Goal: Information Seeking & Learning: Learn about a topic

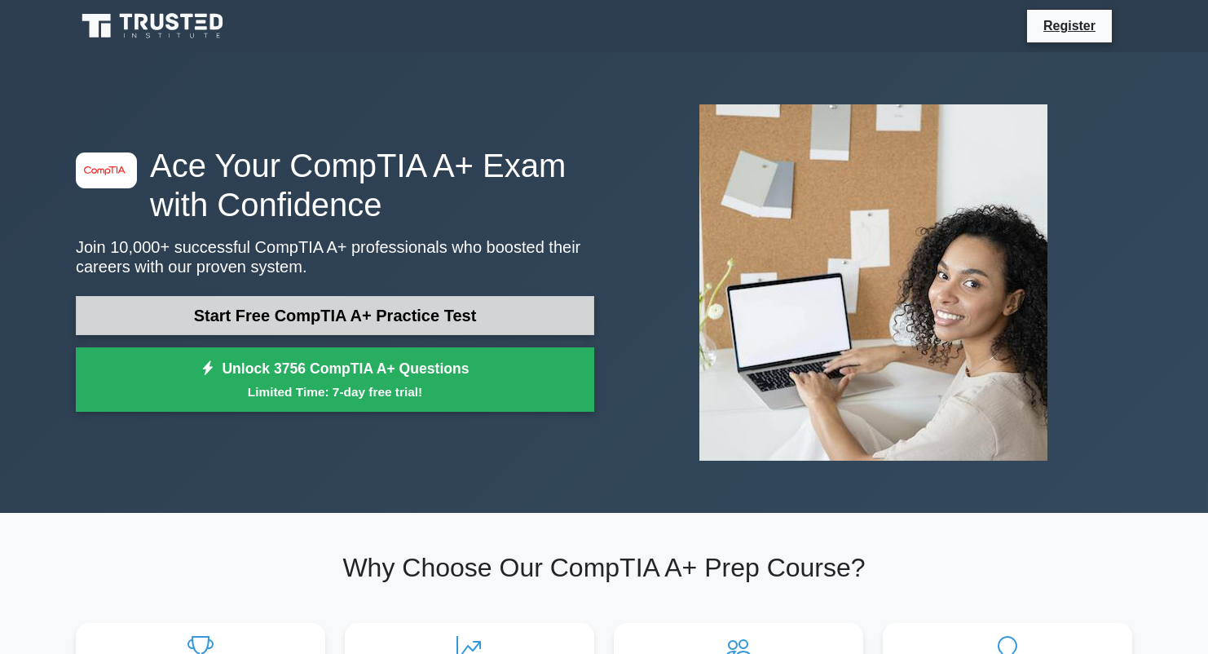
click at [399, 315] on link "Start Free CompTIA A+ Practice Test" at bounding box center [335, 315] width 518 height 39
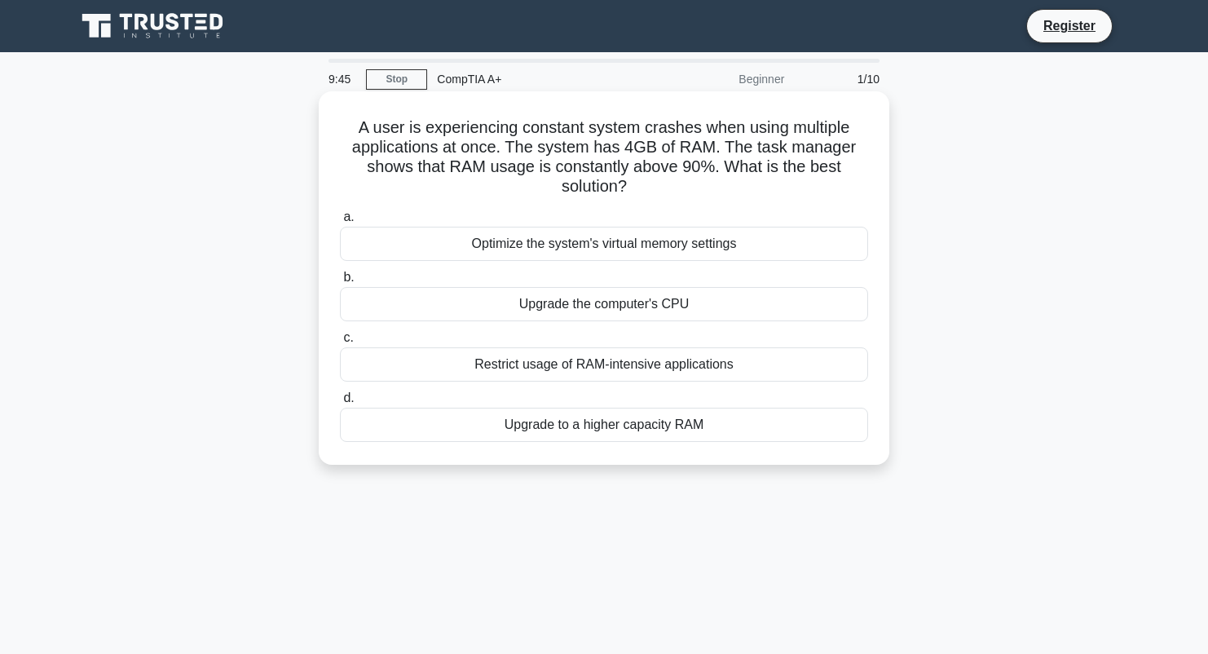
click at [596, 430] on div "Upgrade to a higher capacity RAM" at bounding box center [604, 425] width 528 height 34
click at [340, 403] on input "d. Upgrade to a higher capacity RAM" at bounding box center [340, 398] width 0 height 11
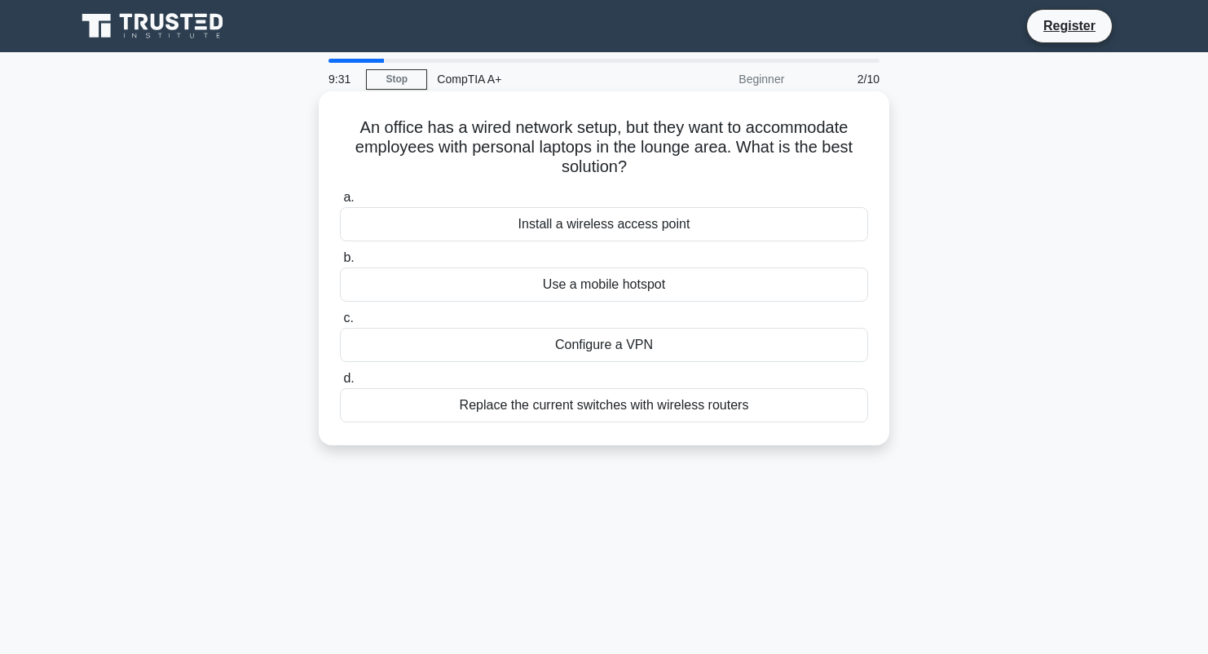
click at [593, 226] on div "Install a wireless access point" at bounding box center [604, 224] width 528 height 34
click at [340, 203] on input "a. Install a wireless access point" at bounding box center [340, 197] width 0 height 11
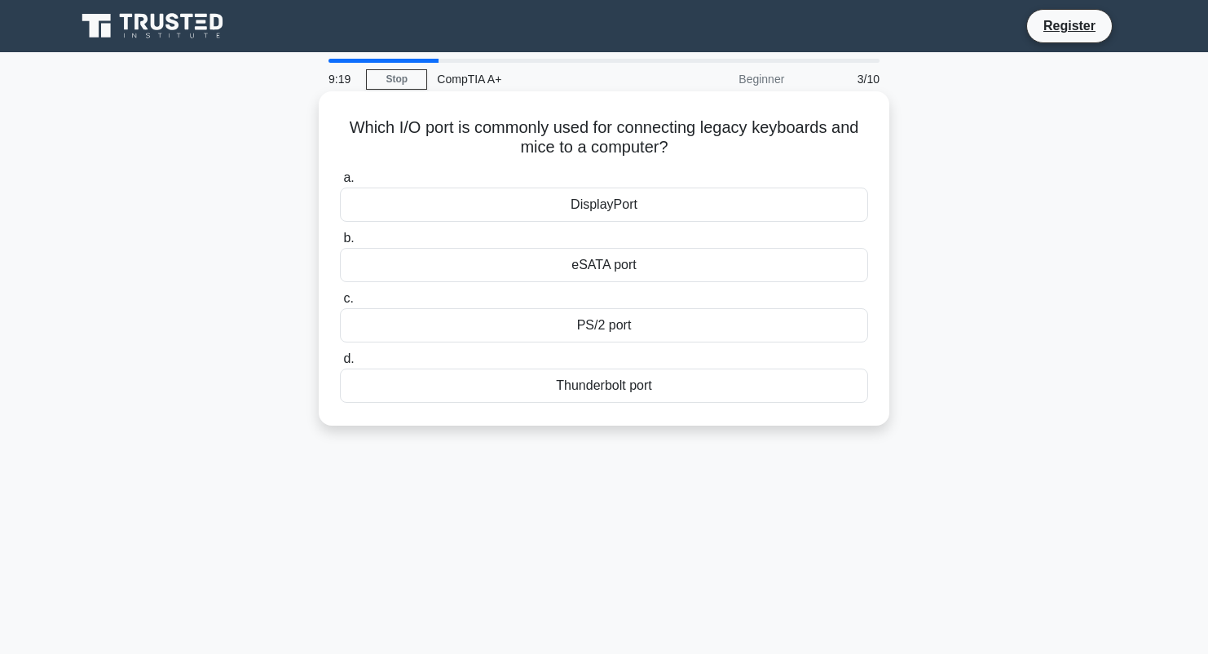
click at [593, 329] on div "PS/2 port" at bounding box center [604, 325] width 528 height 34
click at [340, 304] on input "c. PS/2 port" at bounding box center [340, 298] width 0 height 11
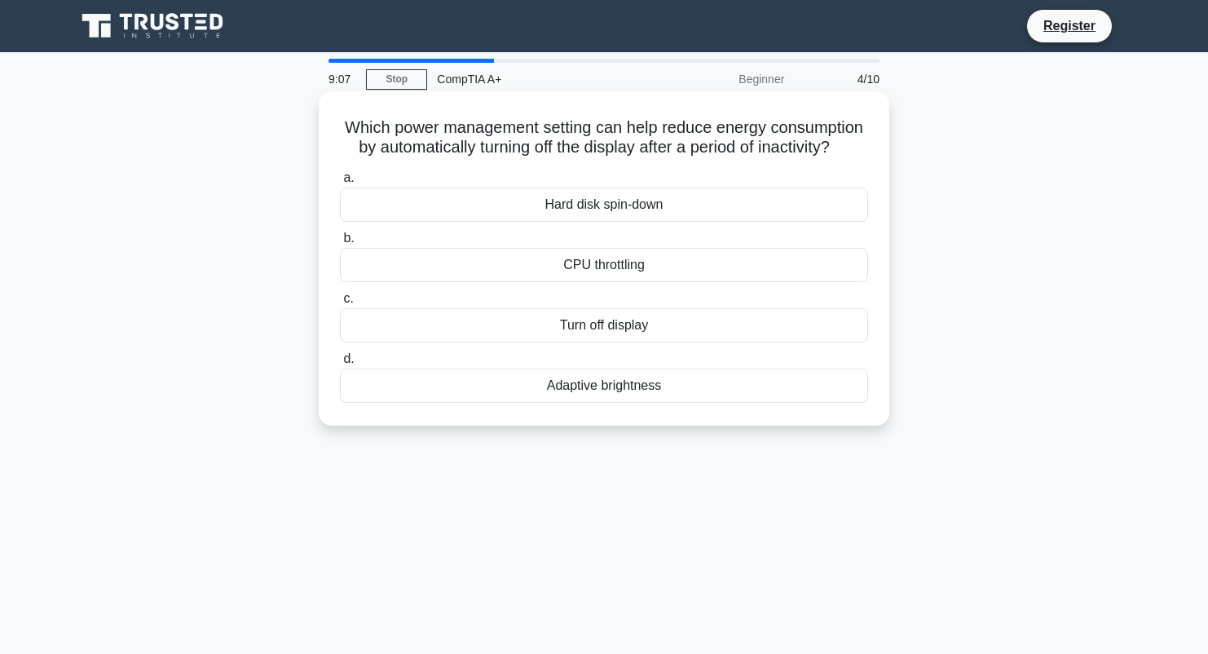
click at [610, 332] on div "Turn off display" at bounding box center [604, 325] width 528 height 34
click at [340, 304] on input "c. Turn off display" at bounding box center [340, 298] width 0 height 11
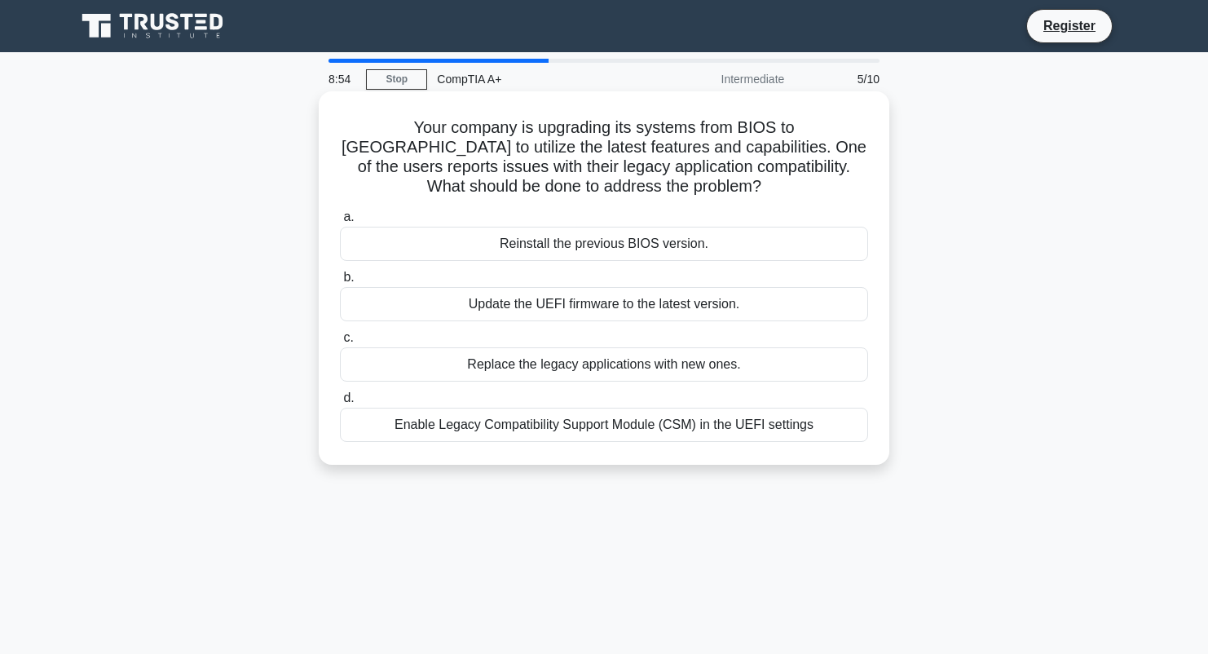
click at [615, 428] on div "Enable Legacy Compatibility Support Module (CSM) in the UEFI settings" at bounding box center [604, 425] width 528 height 34
click at [340, 403] on input "d. Enable Legacy Compatibility Support Module (CSM) in the UEFI settings" at bounding box center [340, 398] width 0 height 11
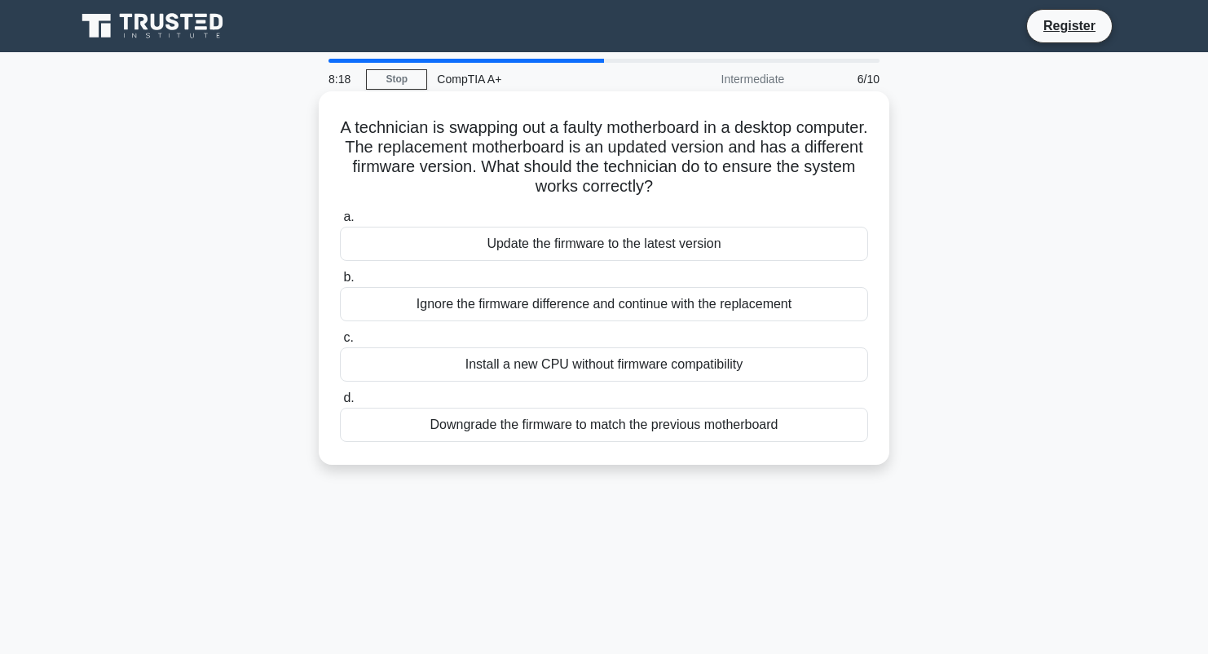
click at [643, 427] on div "Downgrade the firmware to match the previous motherboard" at bounding box center [604, 425] width 528 height 34
click at [340, 403] on input "d. Downgrade the firmware to match the previous motherboard" at bounding box center [340, 398] width 0 height 11
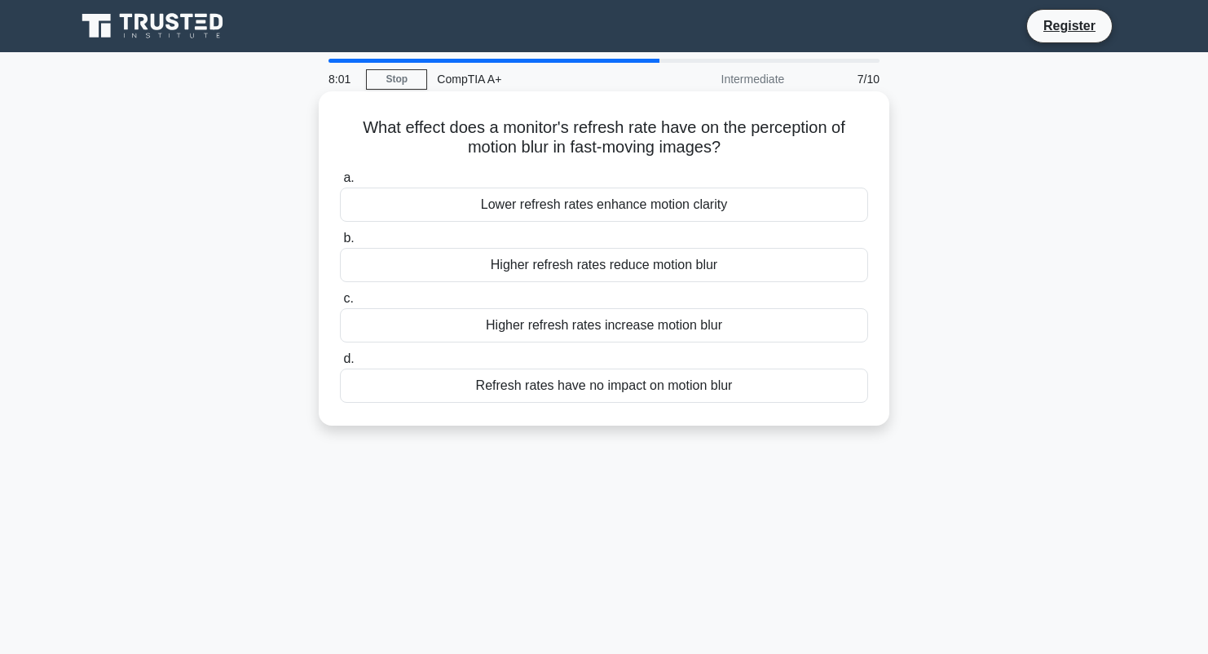
click at [597, 262] on div "Higher refresh rates reduce motion blur" at bounding box center [604, 265] width 528 height 34
click at [340, 244] on input "b. Higher refresh rates reduce motion blur" at bounding box center [340, 238] width 0 height 11
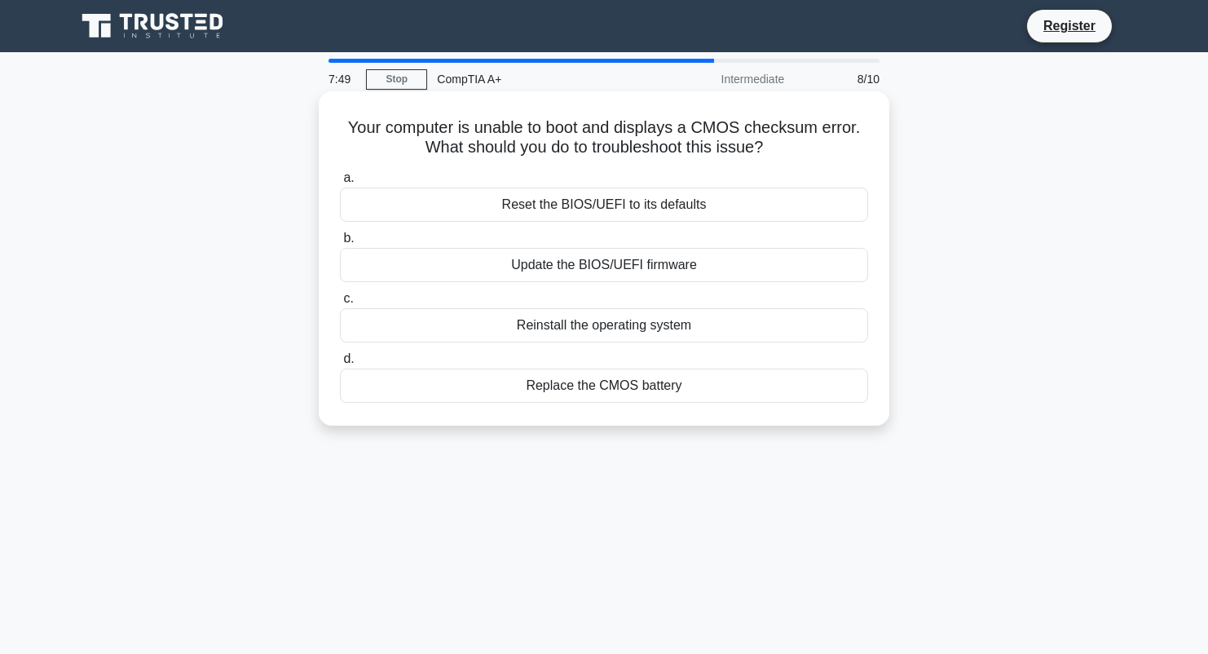
click at [622, 386] on div "Replace the CMOS battery" at bounding box center [604, 385] width 528 height 34
click at [340, 364] on input "d. Replace the CMOS battery" at bounding box center [340, 359] width 0 height 11
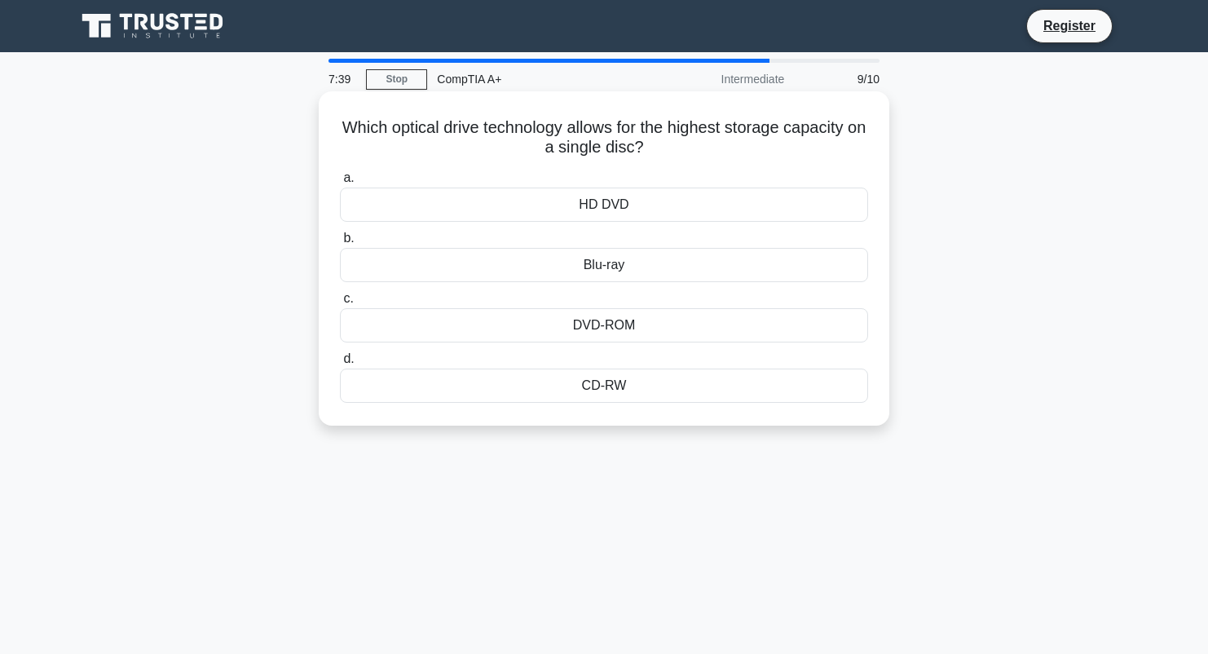
click at [619, 268] on div "Blu-ray" at bounding box center [604, 265] width 528 height 34
click at [340, 244] on input "b. Blu-ray" at bounding box center [340, 238] width 0 height 11
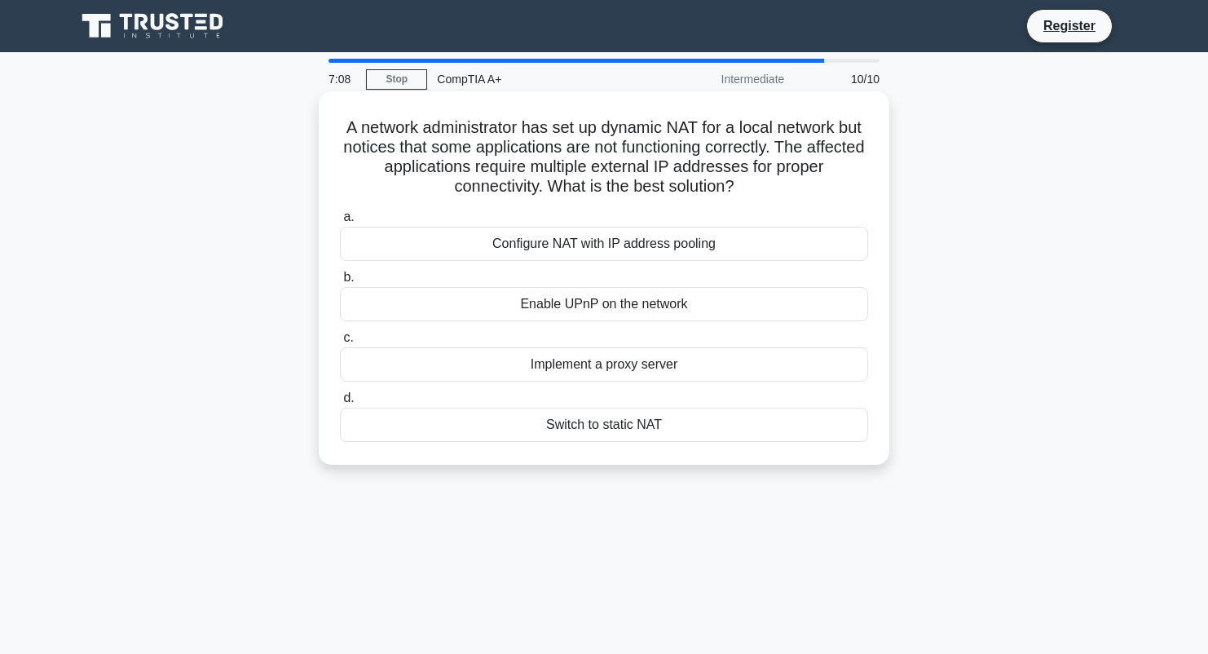
click at [648, 309] on div "Enable UPnP on the network" at bounding box center [604, 304] width 528 height 34
click at [340, 283] on input "b. Enable UPnP on the network" at bounding box center [340, 277] width 0 height 11
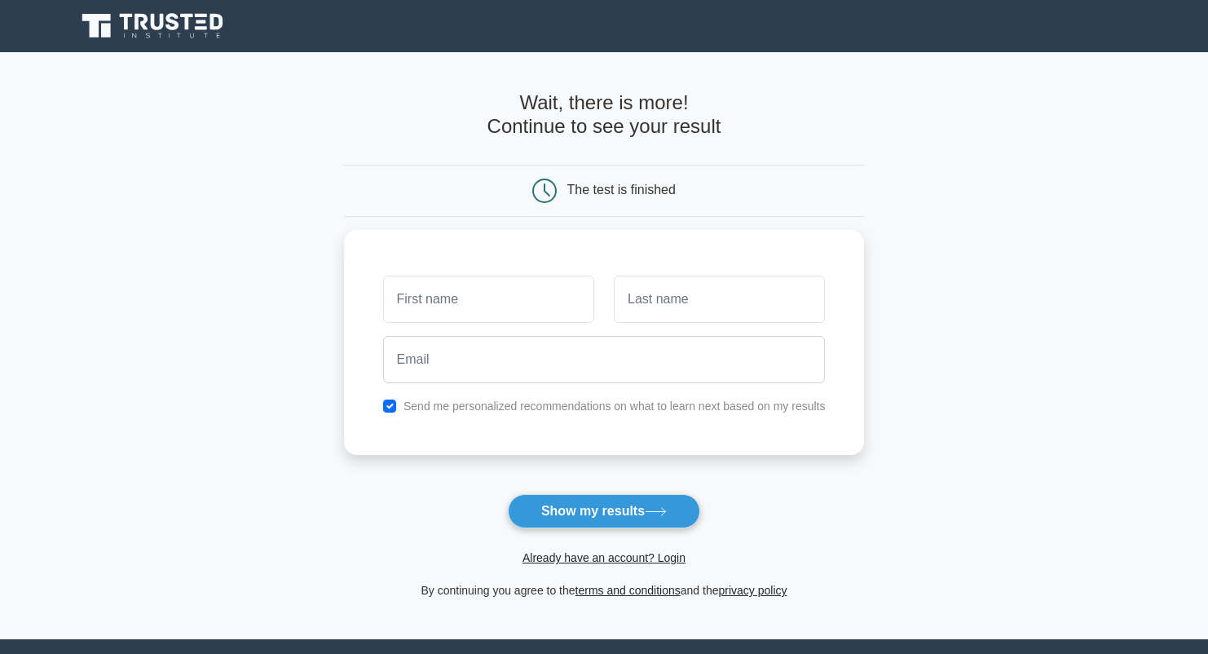
click at [561, 218] on form "Wait, there is more! Continue to see your result The test is finished and the" at bounding box center [604, 345] width 521 height 509
click at [389, 400] on input "checkbox" at bounding box center [389, 401] width 13 height 13
checkbox input "false"
click at [601, 518] on button "Show my results" at bounding box center [604, 511] width 192 height 34
type input "Matts"
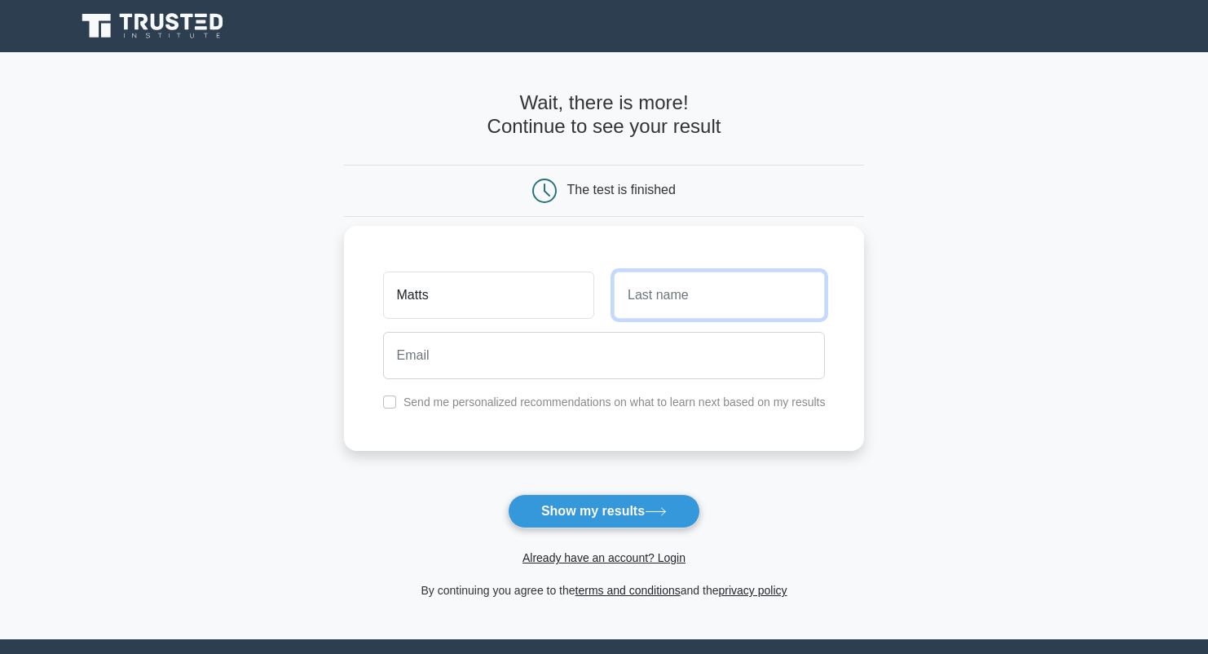
type input "Härsing"
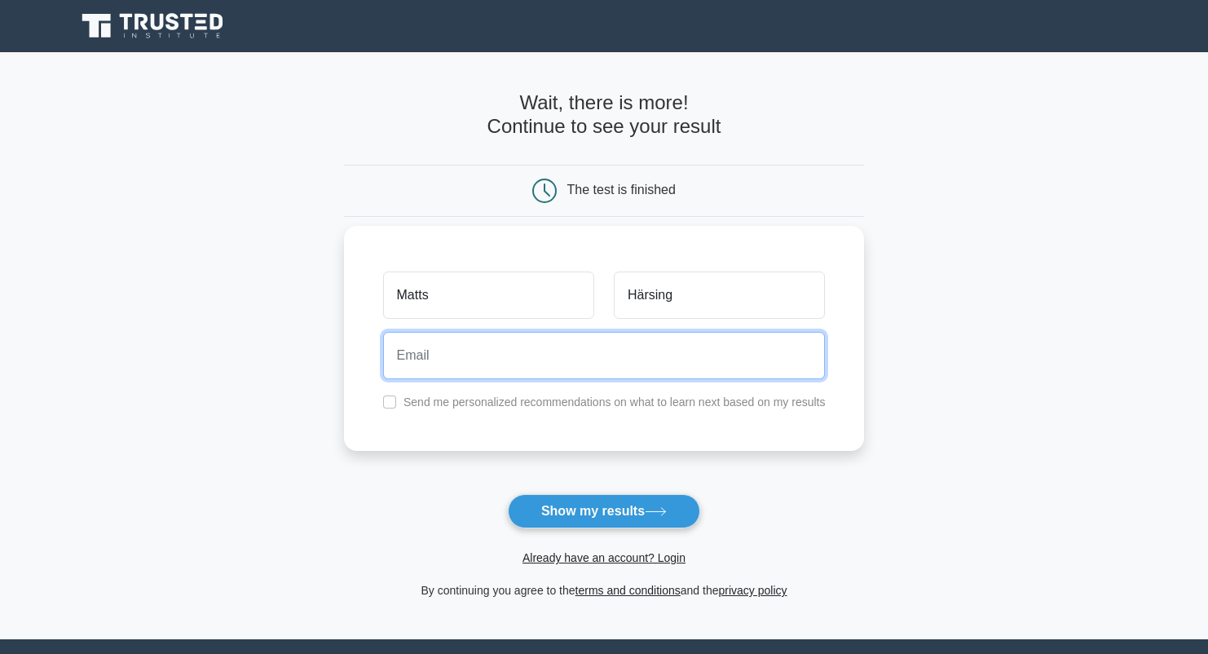
type input "matts@bao.se"
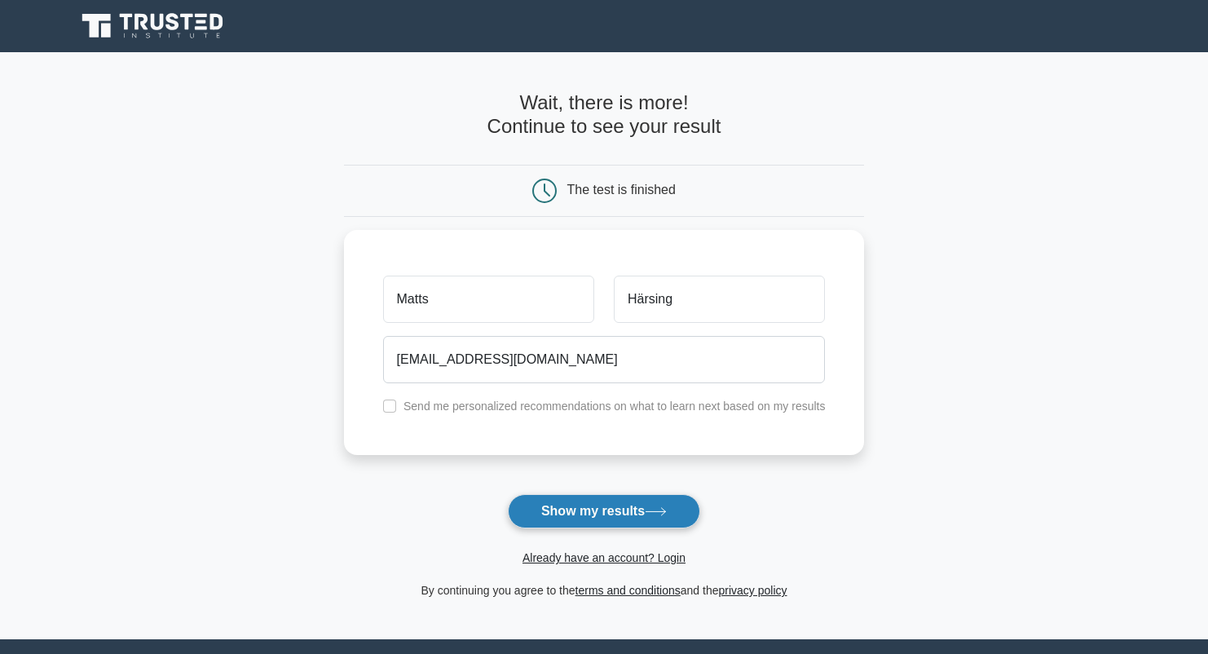
click at [597, 514] on button "Show my results" at bounding box center [604, 511] width 192 height 34
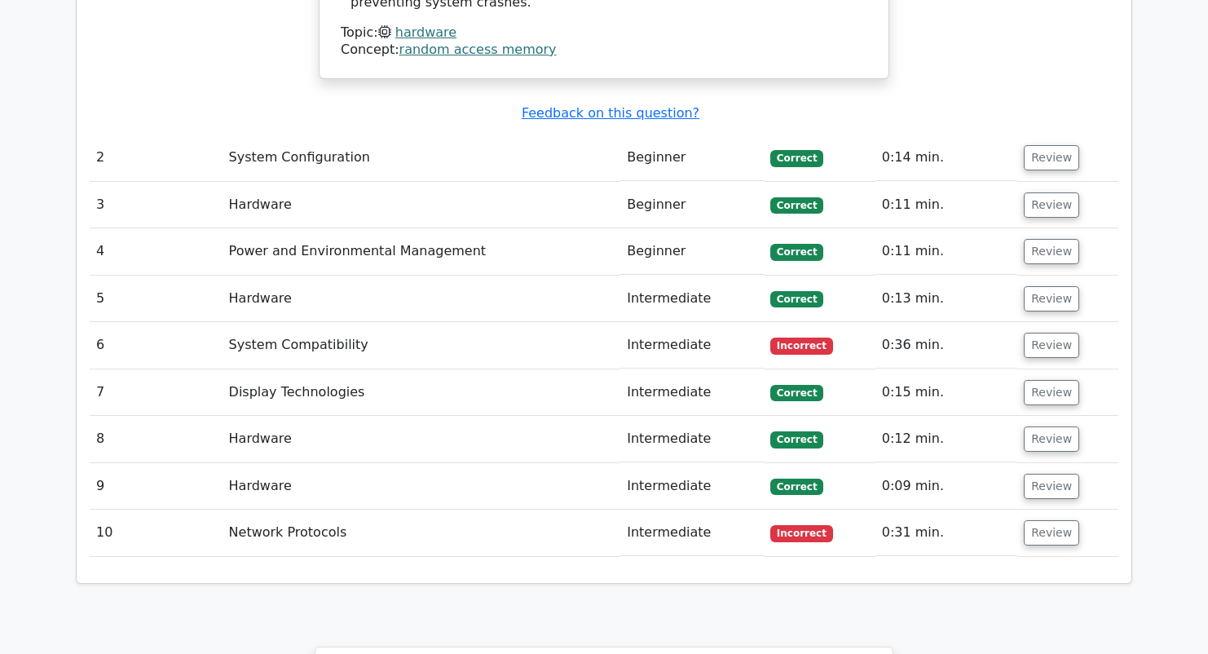
scroll to position [1757, 0]
click at [1043, 332] on button "Review" at bounding box center [1051, 344] width 55 height 25
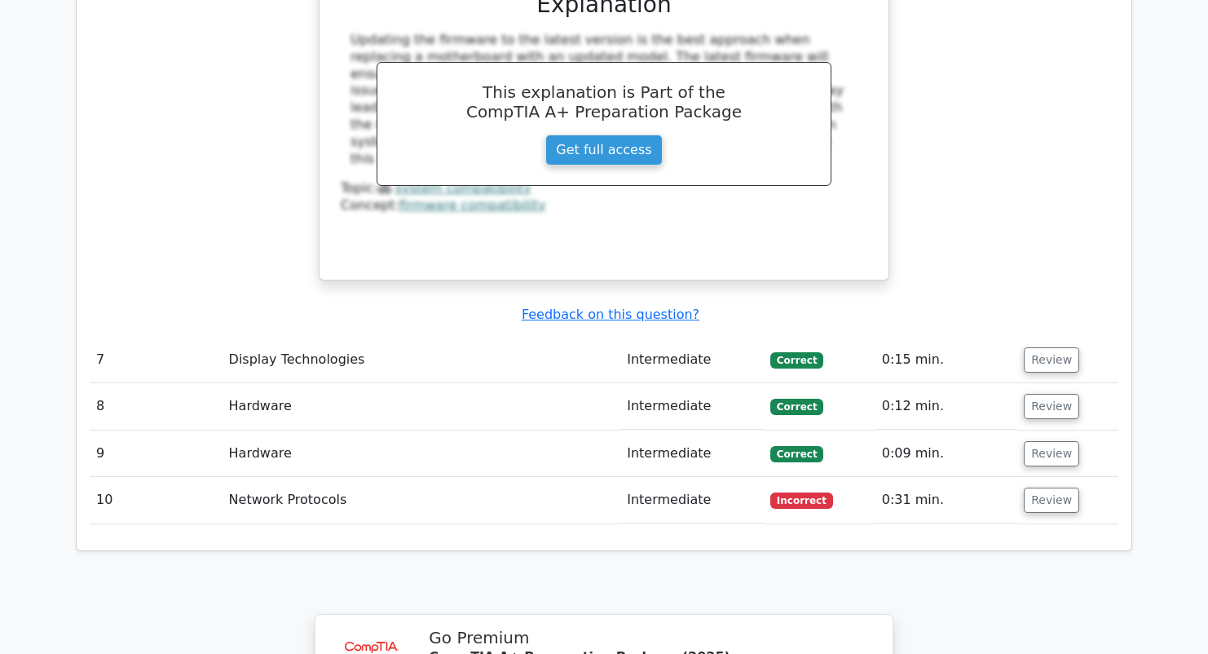
scroll to position [2486, 0]
click at [1040, 487] on button "Review" at bounding box center [1051, 499] width 55 height 25
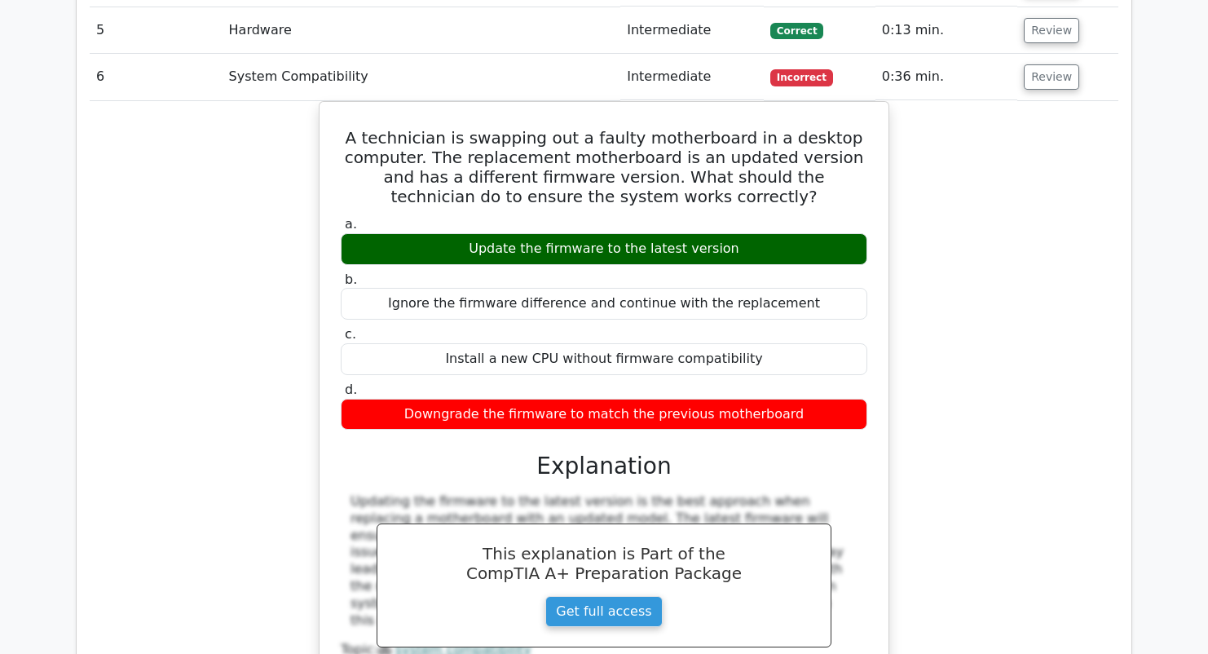
scroll to position [1989, 0]
